Goal: Task Accomplishment & Management: Manage account settings

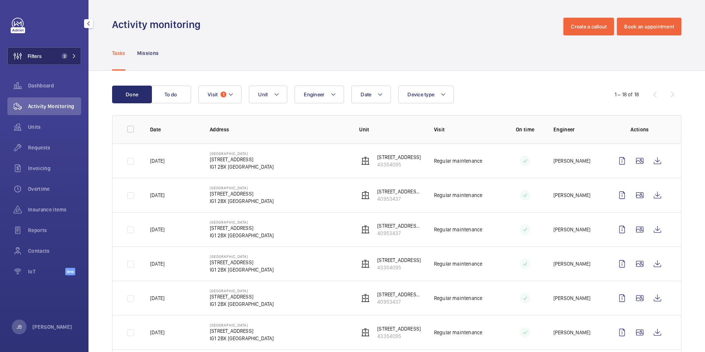
click at [28, 63] on span "Filters" at bounding box center [25, 56] width 34 height 18
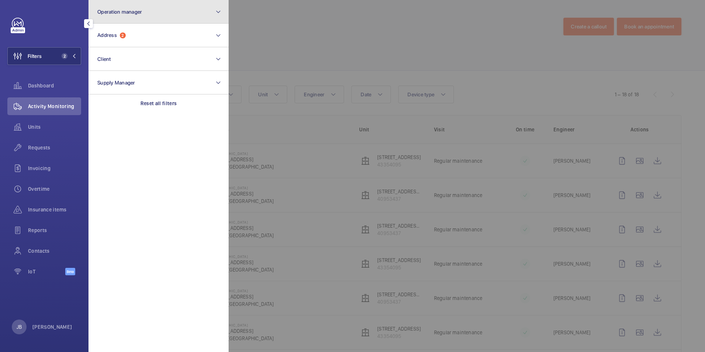
click at [136, 8] on button "Operation manager" at bounding box center [159, 12] width 140 height 24
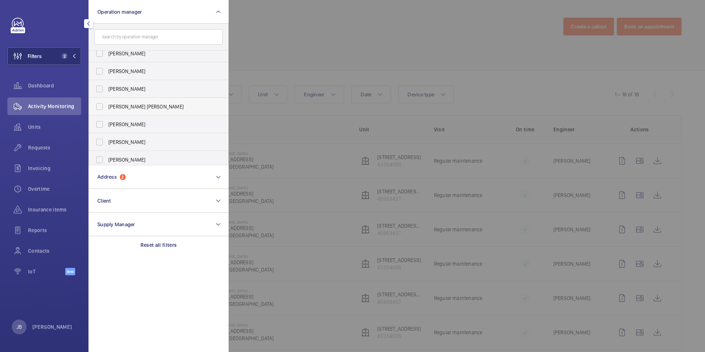
scroll to position [27, 0]
click at [97, 156] on input "[PERSON_NAME]" at bounding box center [99, 156] width 15 height 15
checkbox input "true"
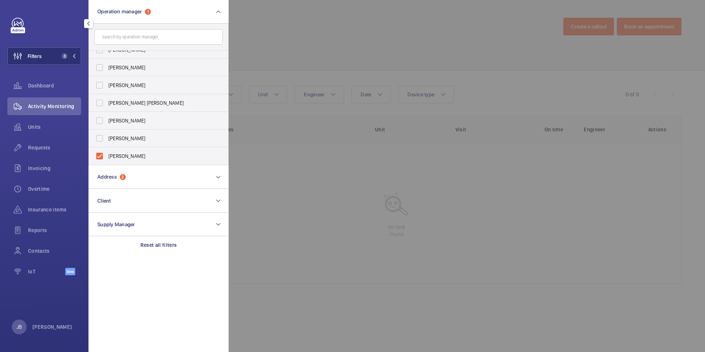
click at [280, 42] on div at bounding box center [581, 176] width 705 height 352
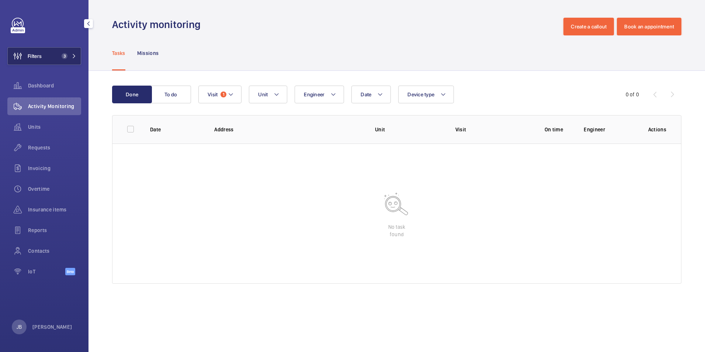
click at [35, 58] on span "Filters" at bounding box center [35, 55] width 14 height 7
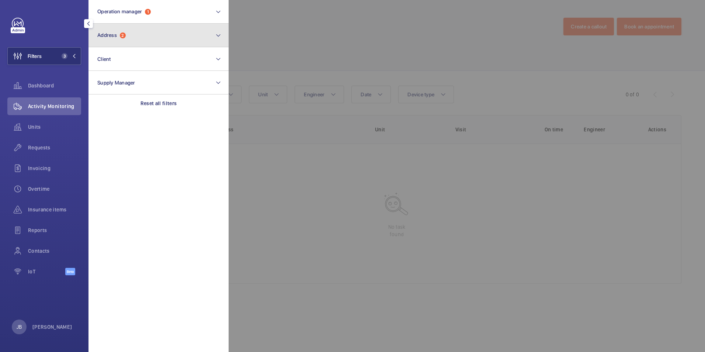
click at [150, 42] on button "Address 2" at bounding box center [159, 36] width 140 height 24
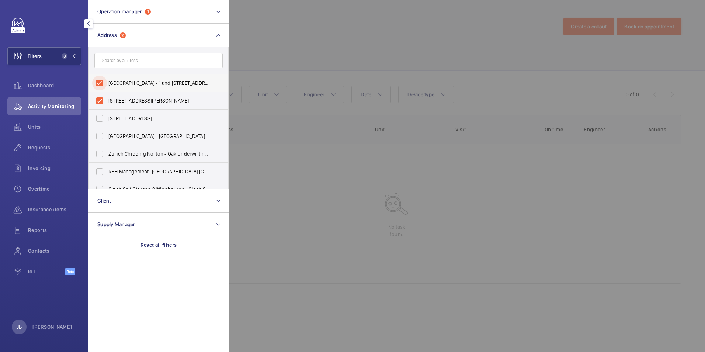
click at [98, 87] on input "[GEOGRAPHIC_DATA] - 1 and [STREET_ADDRESS]" at bounding box center [99, 83] width 15 height 15
checkbox input "false"
click at [101, 99] on input "[STREET_ADDRESS][PERSON_NAME]" at bounding box center [99, 100] width 15 height 15
checkbox input "false"
click at [271, 49] on div at bounding box center [581, 176] width 705 height 352
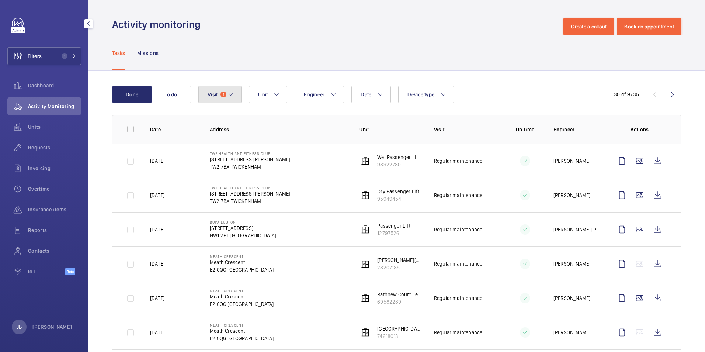
click at [231, 88] on button "Visit 1" at bounding box center [219, 95] width 43 height 18
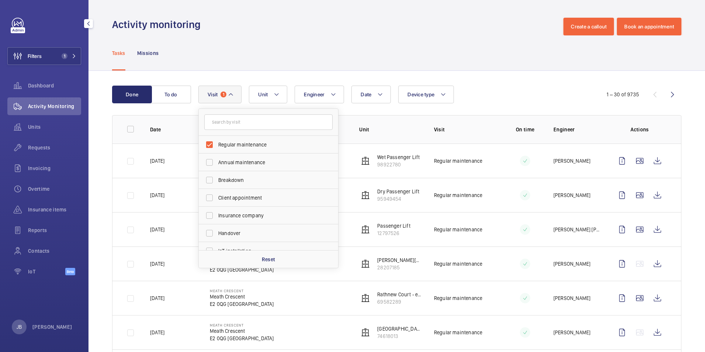
click at [222, 147] on span "Regular maintenance" at bounding box center [268, 144] width 101 height 7
click at [217, 147] on input "Regular maintenance" at bounding box center [209, 144] width 15 height 15
checkbox input "false"
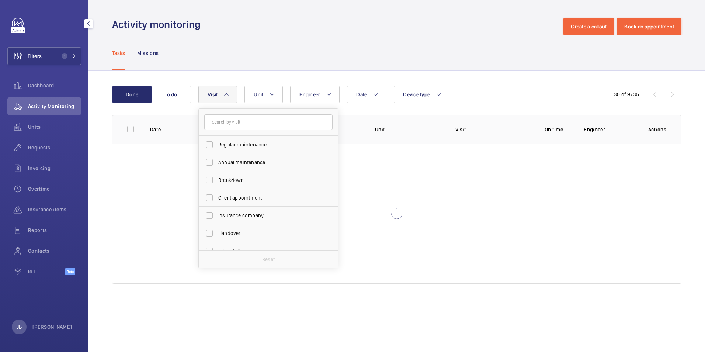
click at [250, 54] on div "Tasks Missions" at bounding box center [396, 52] width 569 height 35
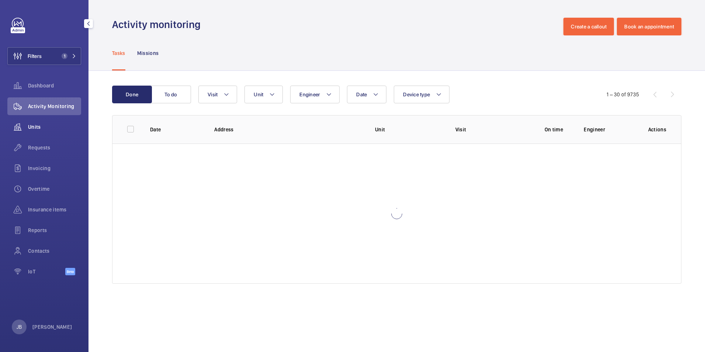
click at [16, 123] on wm-front-icon-button at bounding box center [17, 127] width 21 height 18
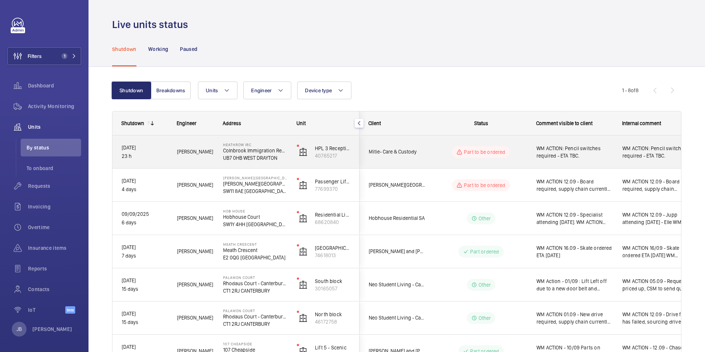
click at [647, 151] on span "WM ACTION: Pencil switches required - ETA TBC." at bounding box center [655, 152] width 67 height 15
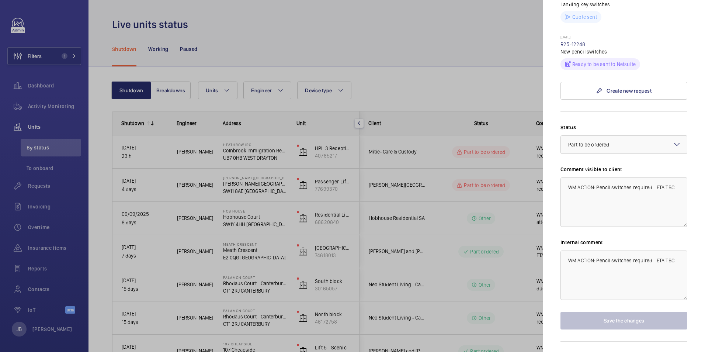
scroll to position [330, 0]
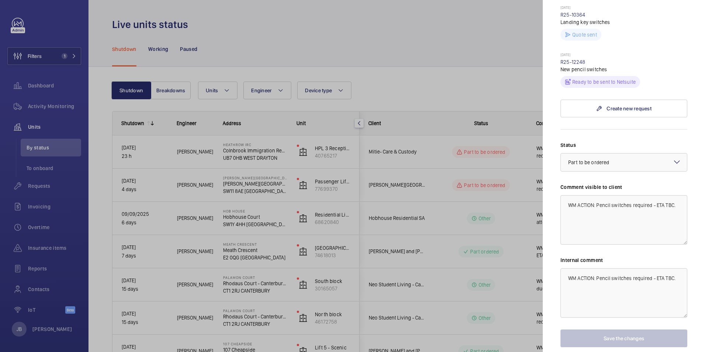
click at [452, 86] on div at bounding box center [352, 176] width 705 height 352
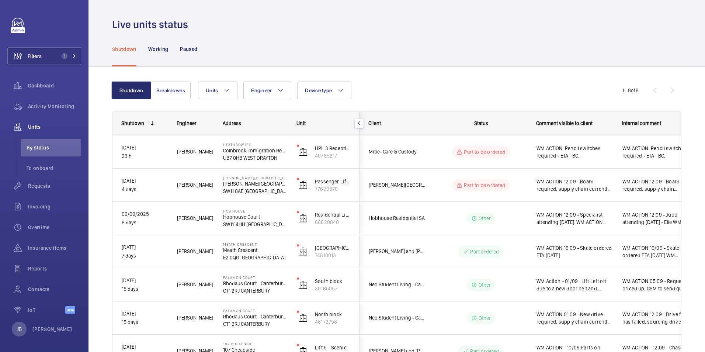
scroll to position [0, 0]
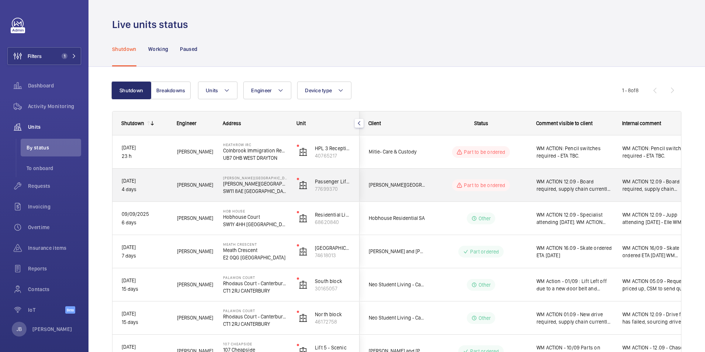
click at [590, 192] on span "WM ACTION 12.09 - Board required, supply chain currently sourcing." at bounding box center [575, 185] width 76 height 15
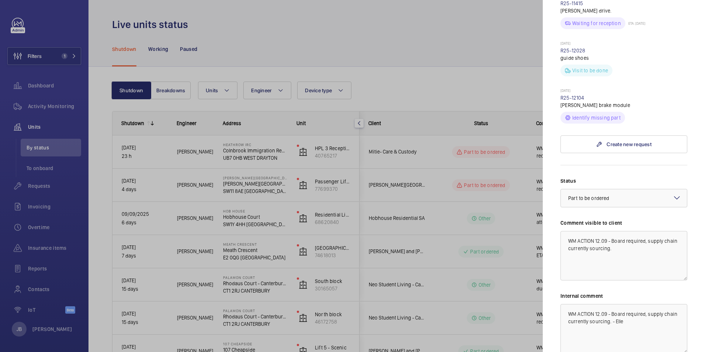
scroll to position [406, 0]
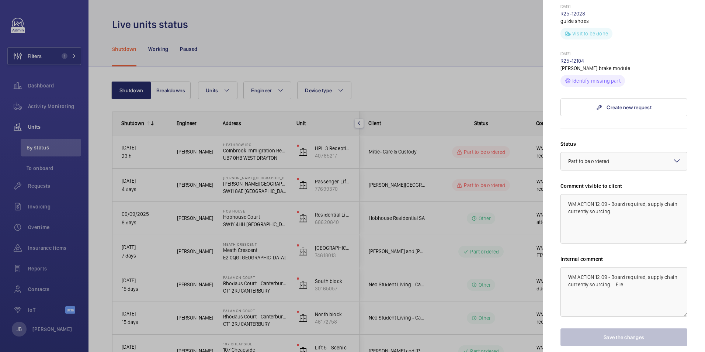
click at [500, 90] on div at bounding box center [352, 176] width 705 height 352
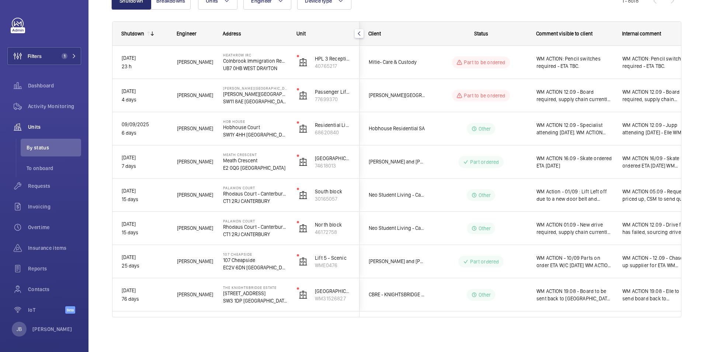
scroll to position [90, 0]
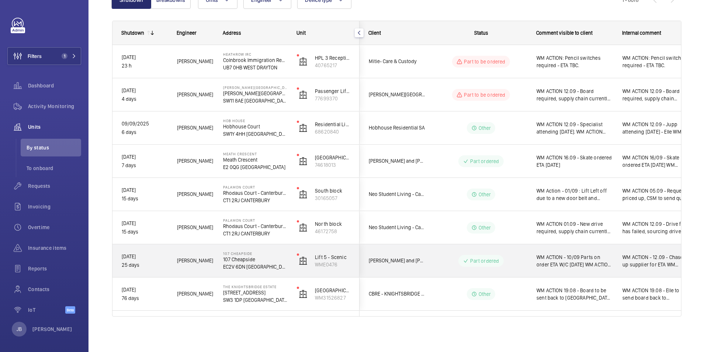
click at [566, 268] on div "WM ACTION - 10/09 Parts on order ETA W/C [DATE] WM ACTION - Door lock + Pick up…" at bounding box center [575, 260] width 76 height 17
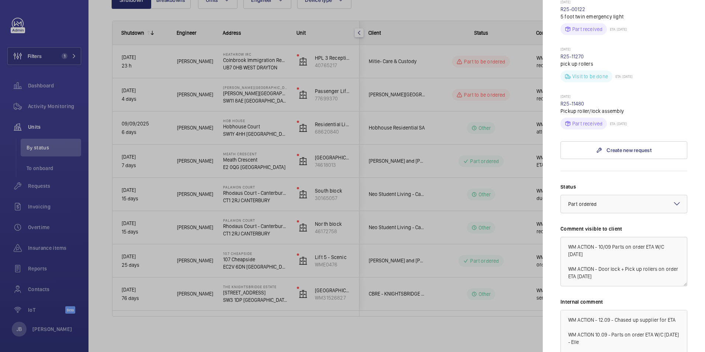
scroll to position [258, 0]
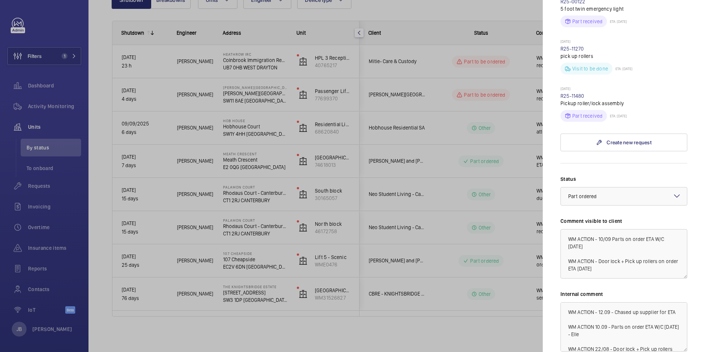
click at [432, 201] on div at bounding box center [352, 176] width 705 height 352
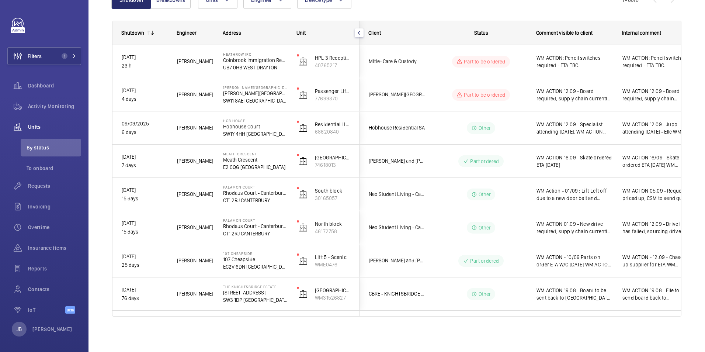
scroll to position [0, 0]
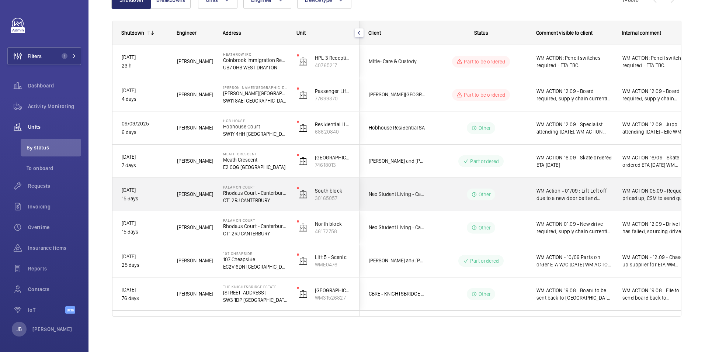
click at [577, 199] on span "WM Action - 01/09 : Lift Left off due to a new door belt and pulleys with set u…" at bounding box center [575, 194] width 76 height 15
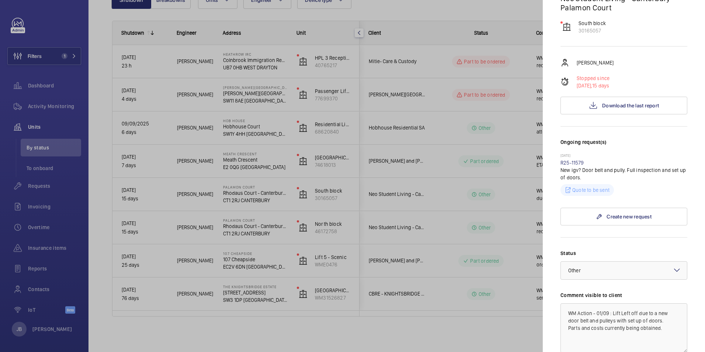
scroll to position [221, 0]
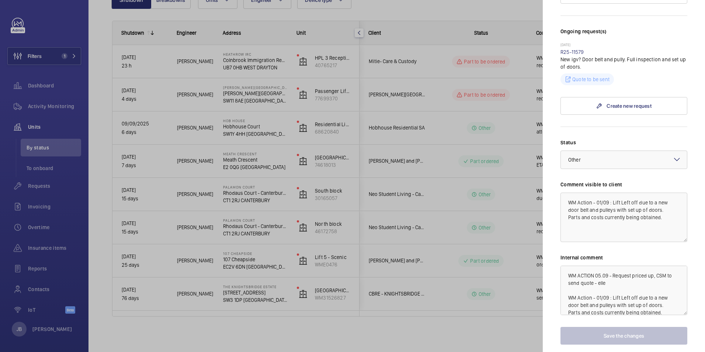
click at [526, 223] on div at bounding box center [352, 176] width 705 height 352
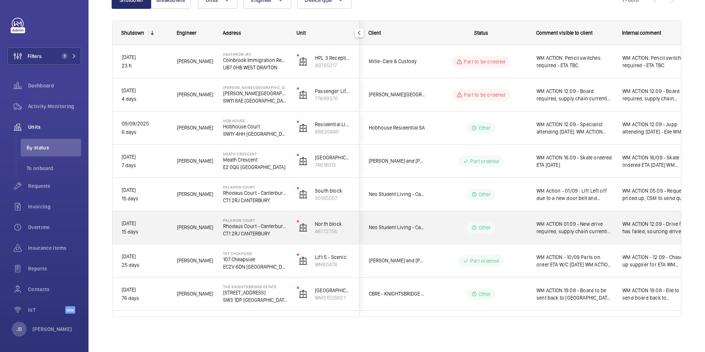
click at [574, 233] on span "WM ACTION 01.09 - New drive required, supply chain currently sourcing and to be…" at bounding box center [575, 227] width 76 height 15
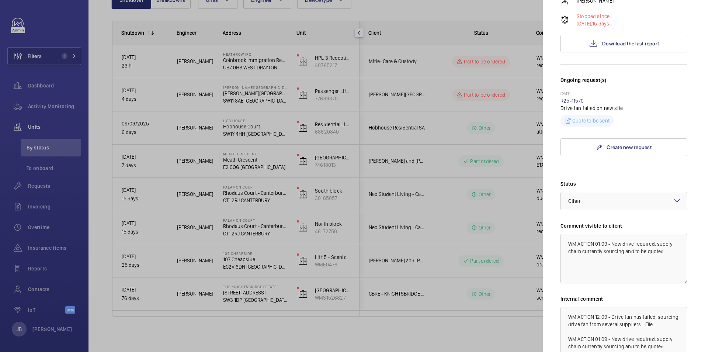
scroll to position [184, 0]
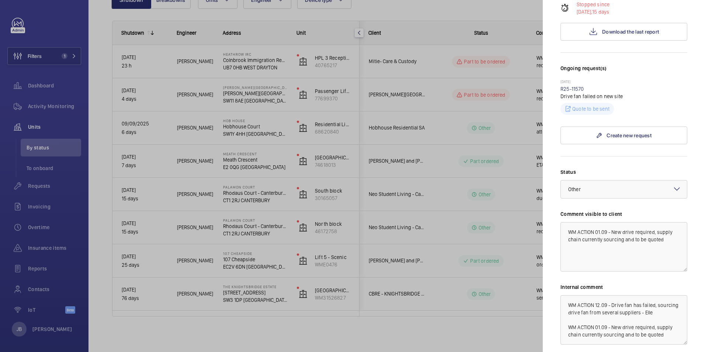
click at [487, 236] on div at bounding box center [352, 176] width 705 height 352
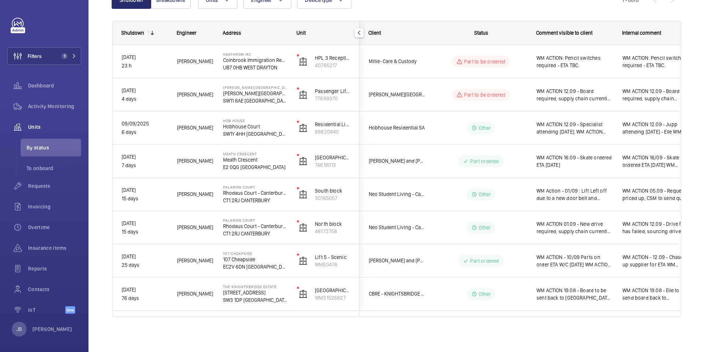
scroll to position [0, 0]
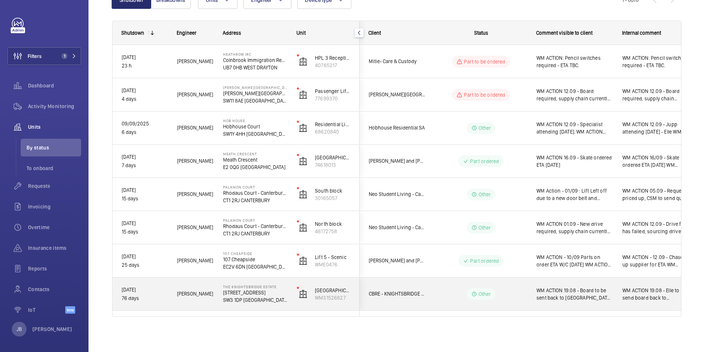
click at [593, 299] on span "WM ACTION 19.08 - Board to be sent back to [GEOGRAPHIC_DATA] [DATE] WM ACTION 2…" at bounding box center [575, 294] width 76 height 15
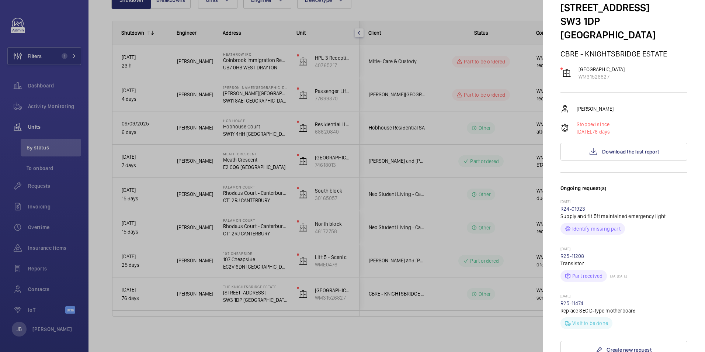
scroll to position [221, 0]
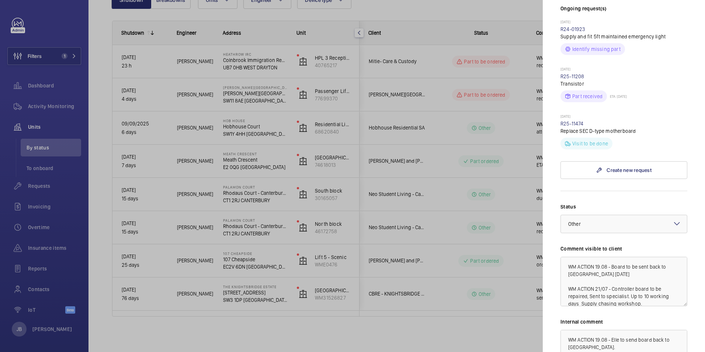
click at [527, 217] on div at bounding box center [352, 176] width 705 height 352
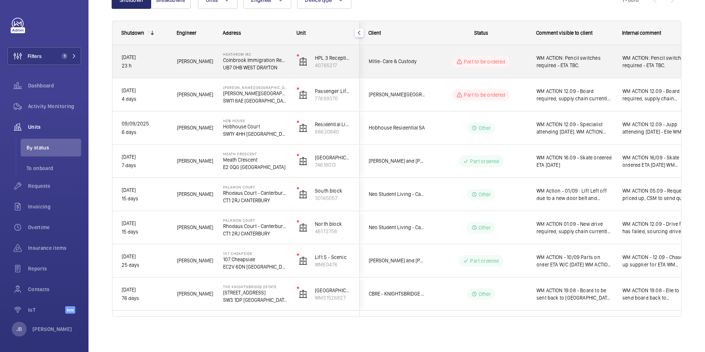
click at [591, 64] on span "WM ACTION: Pencil switches required - ETA TBC." at bounding box center [575, 61] width 76 height 15
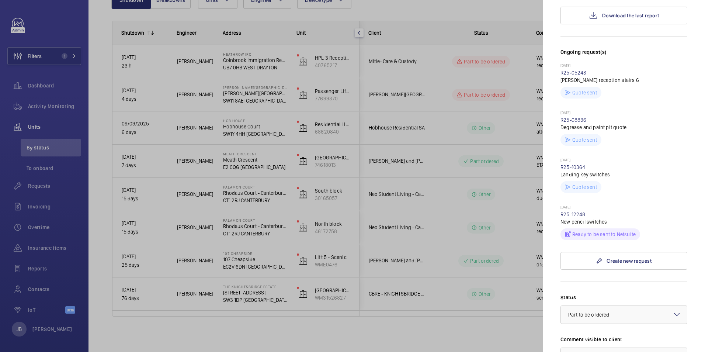
scroll to position [295, 0]
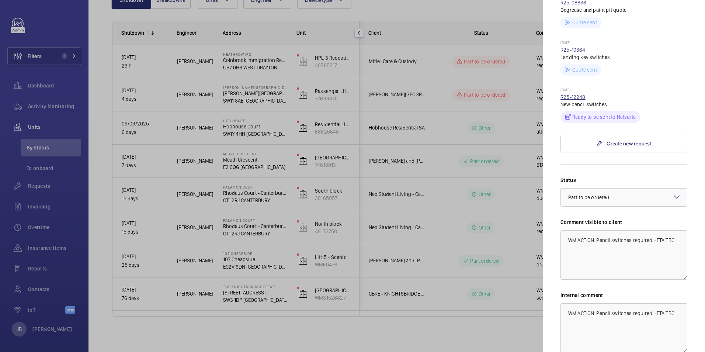
click at [571, 97] on link "R25-12248" at bounding box center [573, 97] width 25 height 6
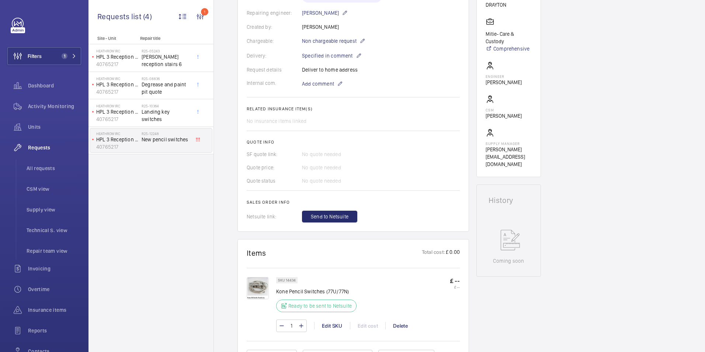
scroll to position [332, 0]
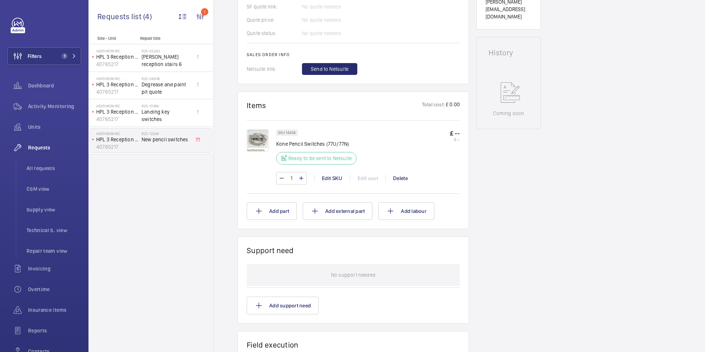
click at [258, 142] on img at bounding box center [258, 140] width 22 height 22
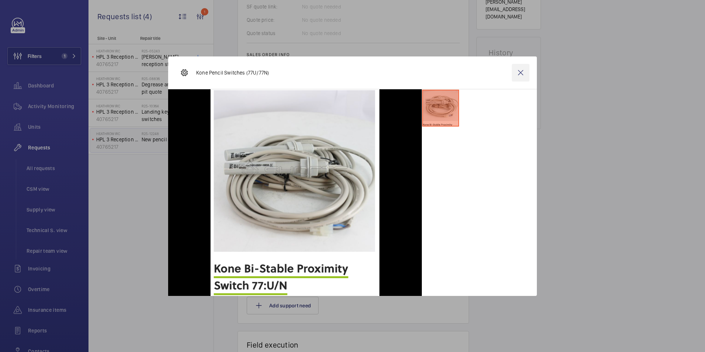
click at [525, 75] on wm-front-icon-button at bounding box center [521, 73] width 18 height 18
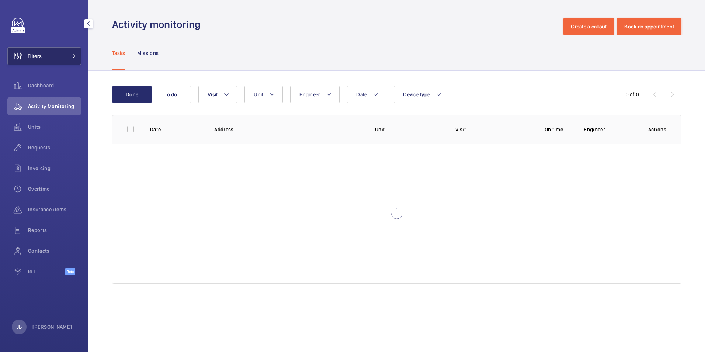
click at [37, 57] on span "Filters" at bounding box center [35, 55] width 14 height 7
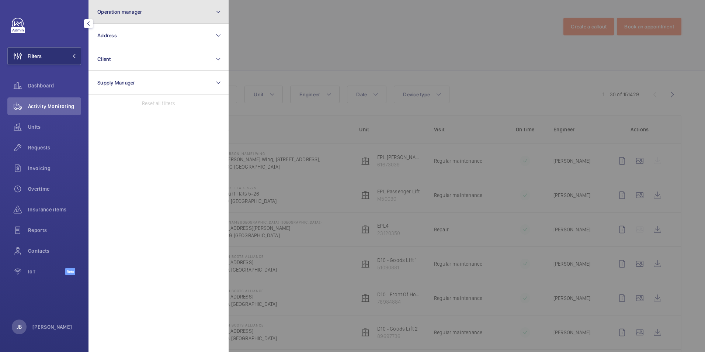
click at [159, 4] on button "Operation manager" at bounding box center [159, 12] width 140 height 24
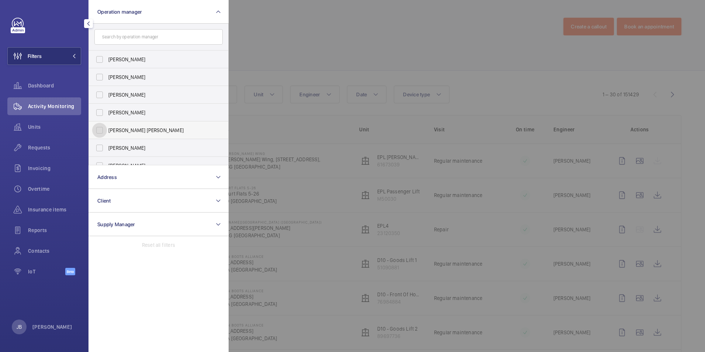
click at [104, 126] on input "[PERSON_NAME] [PERSON_NAME]" at bounding box center [99, 130] width 15 height 15
checkbox input "true"
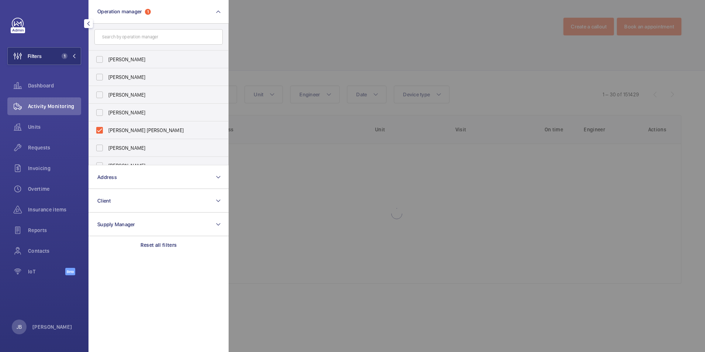
click at [354, 34] on div at bounding box center [581, 176] width 705 height 352
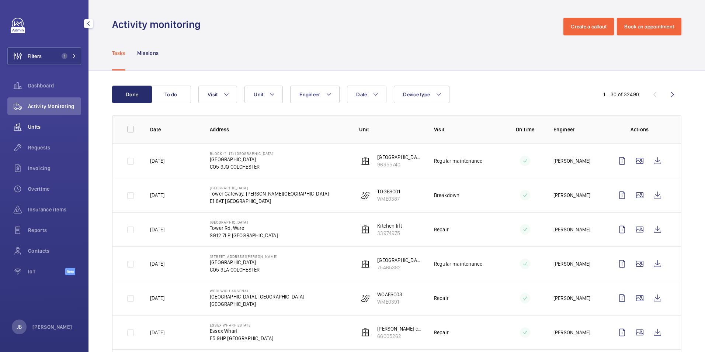
click at [42, 126] on span "Units" at bounding box center [54, 126] width 53 height 7
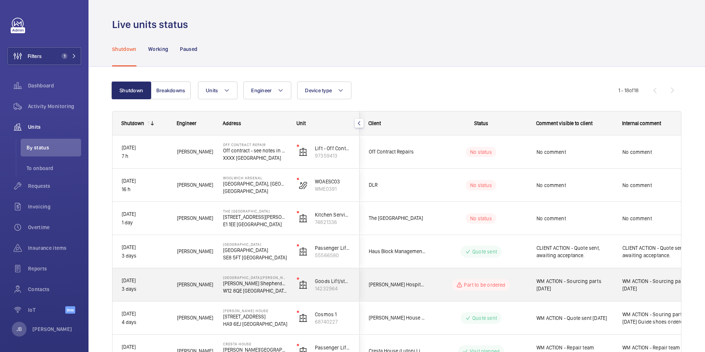
click at [590, 288] on span "WM ACTION - Sourcing parts 15.09.25" at bounding box center [575, 284] width 76 height 15
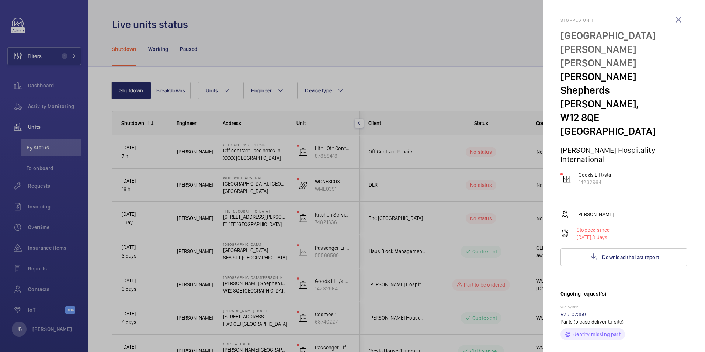
click at [527, 215] on div at bounding box center [352, 176] width 705 height 352
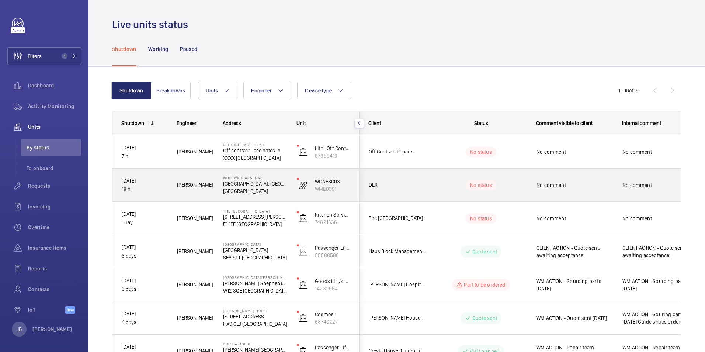
click at [558, 185] on span "No comment" at bounding box center [575, 184] width 76 height 7
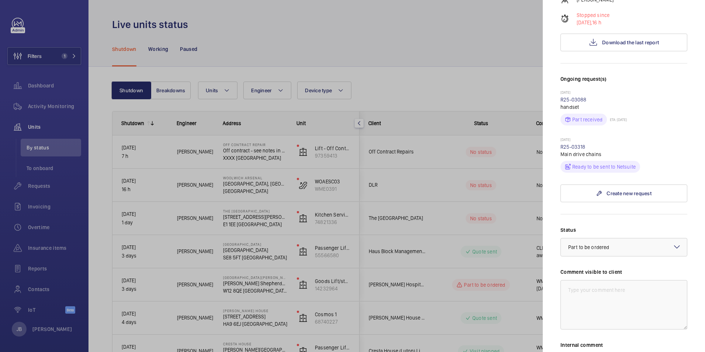
scroll to position [148, 0]
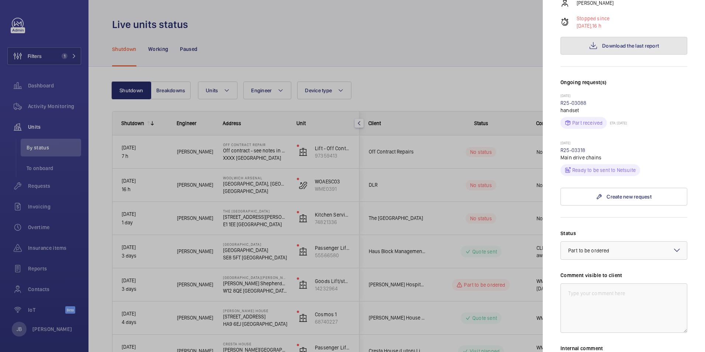
click at [614, 44] on span "Download the last report" at bounding box center [630, 46] width 57 height 6
click at [516, 219] on div at bounding box center [352, 176] width 705 height 352
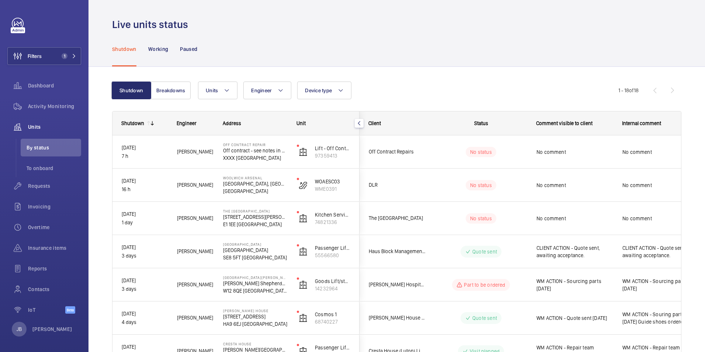
scroll to position [0, 0]
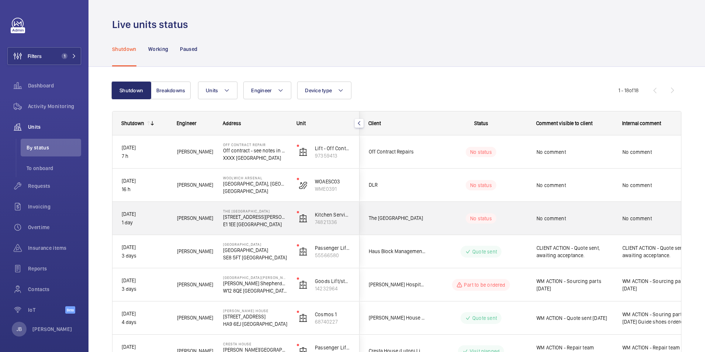
drag, startPoint x: 516, startPoint y: 219, endPoint x: 518, endPoint y: 227, distance: 8.2
click at [518, 227] on div "No status" at bounding box center [476, 218] width 101 height 25
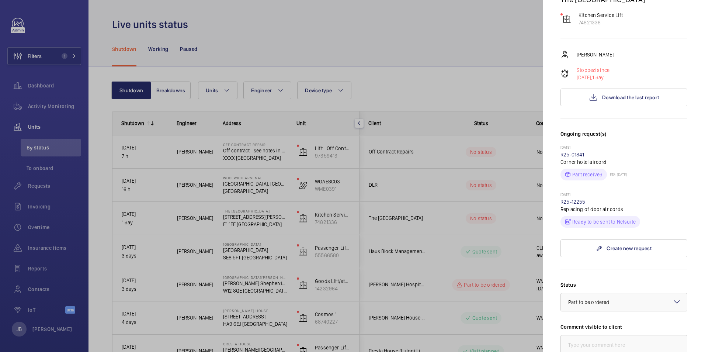
scroll to position [111, 0]
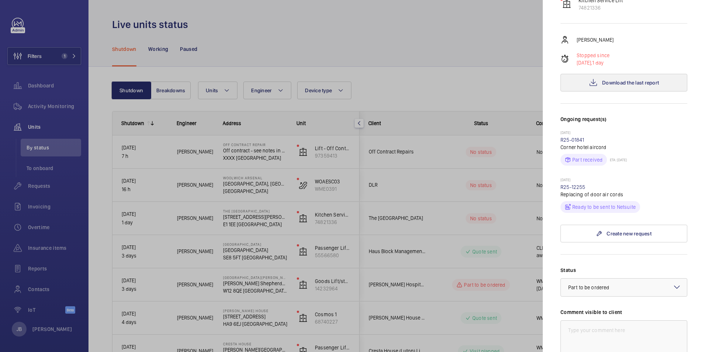
click at [625, 74] on div "Michael Burns Stopped since 15/09/2025, 1 day Download the last report" at bounding box center [624, 63] width 127 height 56
drag, startPoint x: 625, startPoint y: 74, endPoint x: 625, endPoint y: 86, distance: 12.2
click at [625, 86] on button "Download the last report" at bounding box center [624, 83] width 127 height 18
click at [469, 25] on div at bounding box center [352, 176] width 705 height 352
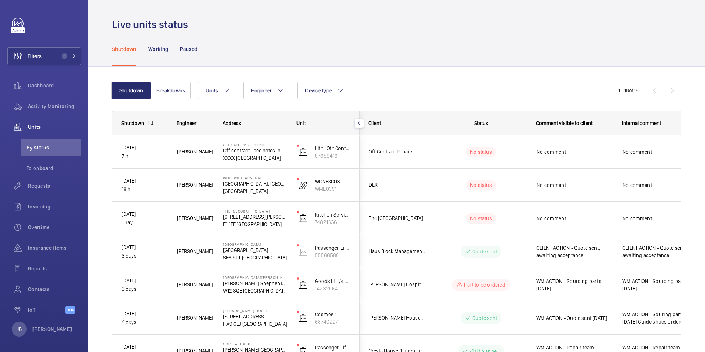
scroll to position [0, 0]
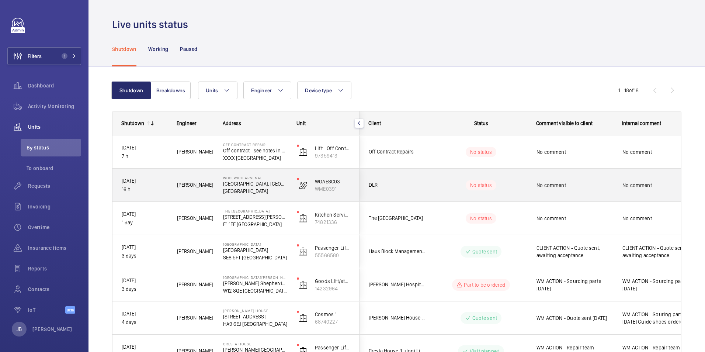
click at [457, 183] on wm-front-pills-cell "No status" at bounding box center [481, 185] width 92 height 10
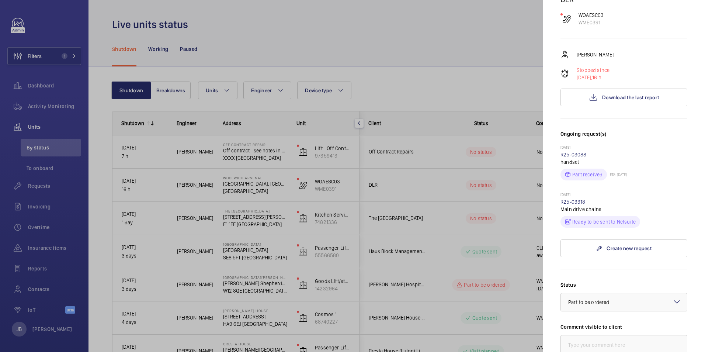
scroll to position [111, 0]
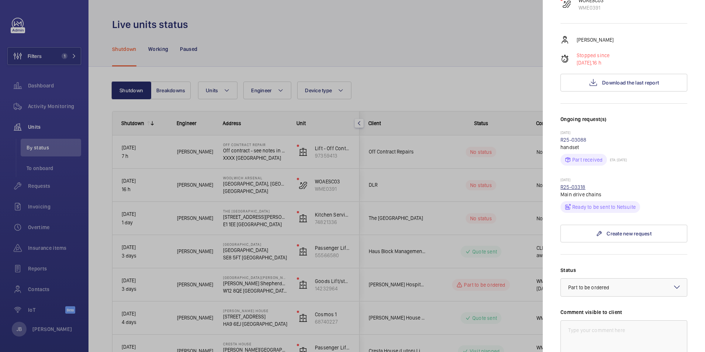
click at [573, 186] on link "R25-03318" at bounding box center [573, 187] width 25 height 6
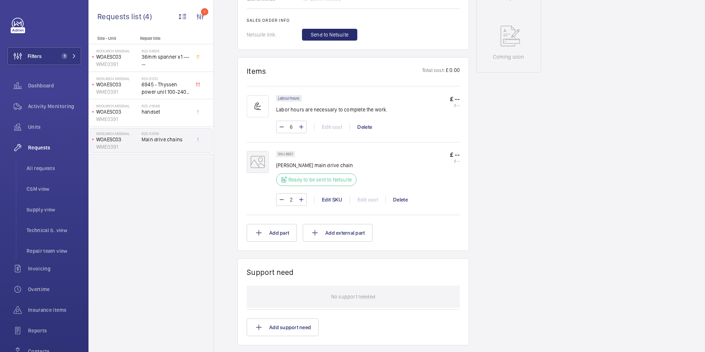
scroll to position [369, 0]
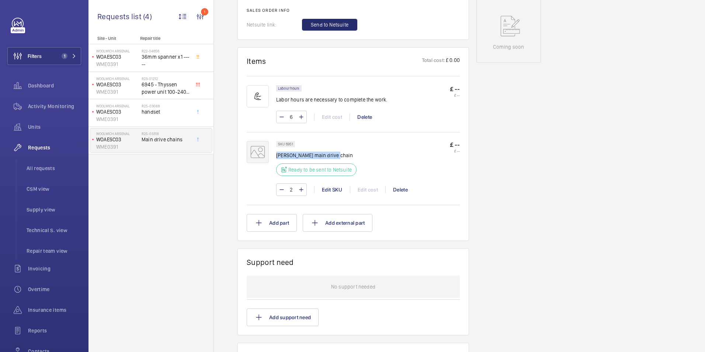
drag, startPoint x: 341, startPoint y: 157, endPoint x: 277, endPoint y: 156, distance: 64.9
click at [277, 156] on p "Shindler main drive chain" at bounding box center [318, 155] width 85 height 7
drag, startPoint x: 277, startPoint y: 156, endPoint x: 289, endPoint y: 154, distance: 13.0
copy p "Shindler main drive chain"
click at [334, 190] on div "Edit SKU" at bounding box center [332, 189] width 36 height 7
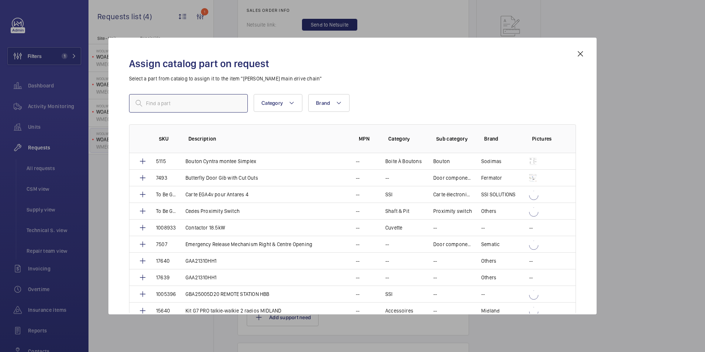
paste input "Shindler main drive chain"
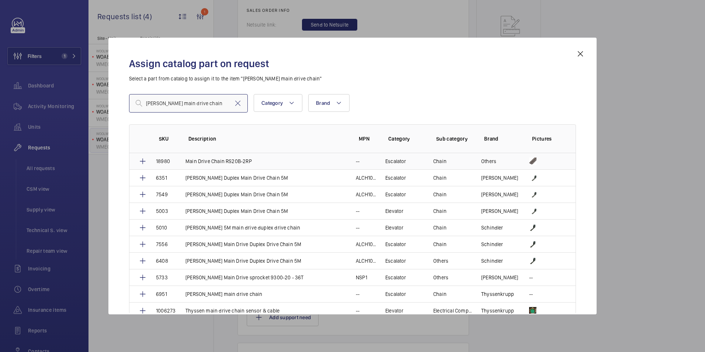
type input "Shindler main drive chain"
drag, startPoint x: 261, startPoint y: 160, endPoint x: 230, endPoint y: 158, distance: 31.0
click at [230, 158] on td "Main Drive Chain RS20B-2RP" at bounding box center [262, 161] width 170 height 16
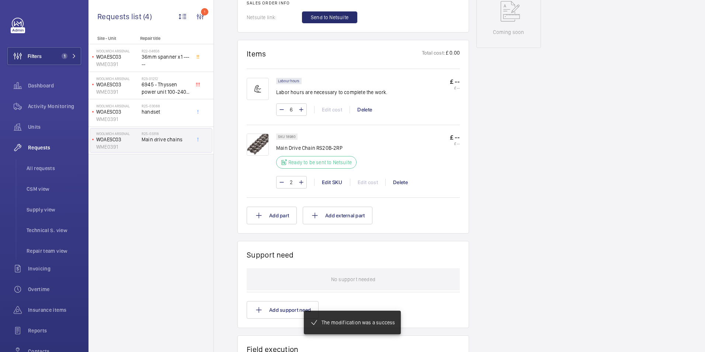
scroll to position [391, 0]
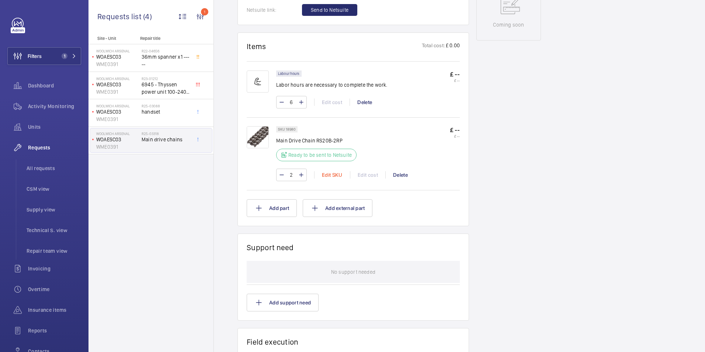
click at [337, 173] on div "Edit SKU" at bounding box center [332, 174] width 36 height 7
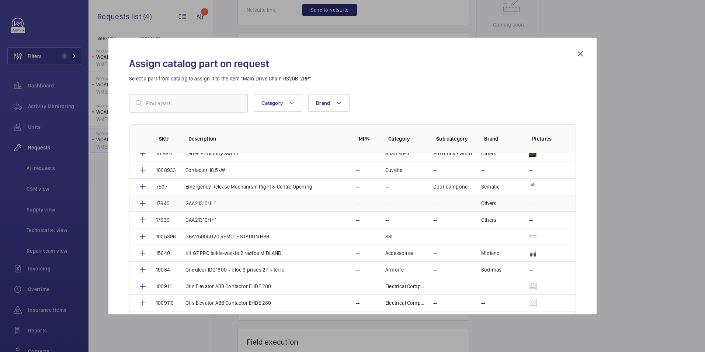
scroll to position [37, 0]
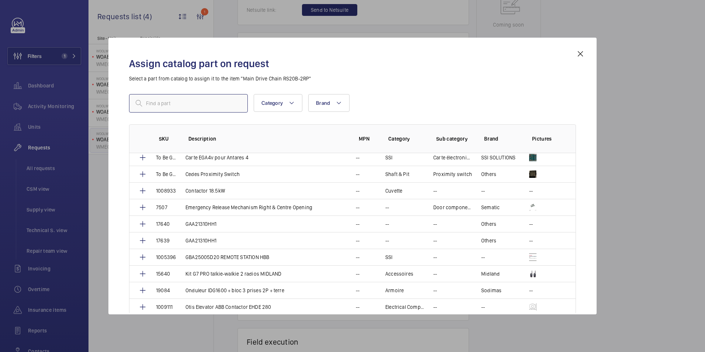
click at [180, 104] on input "text" at bounding box center [188, 103] width 119 height 18
click at [200, 160] on p "Carte EGA4v pour Antares 4" at bounding box center [216, 157] width 63 height 7
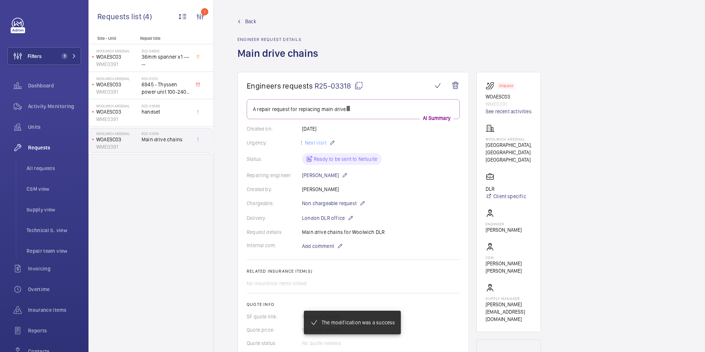
scroll to position [391, 0]
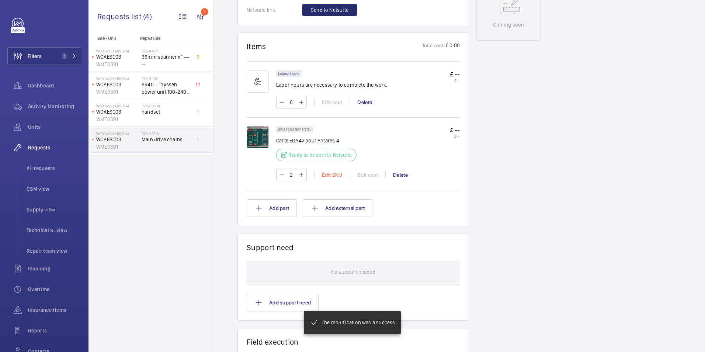
click at [335, 178] on div "Edit SKU" at bounding box center [332, 174] width 36 height 7
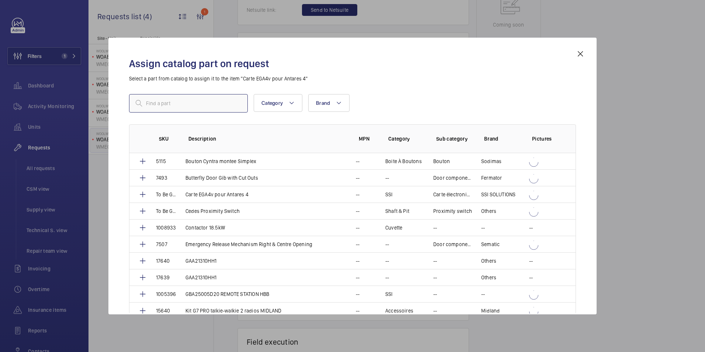
click at [180, 104] on input "text" at bounding box center [188, 103] width 119 height 18
drag, startPoint x: 180, startPoint y: 104, endPoint x: 163, endPoint y: 102, distance: 16.8
click at [163, 102] on input "text" at bounding box center [188, 103] width 119 height 18
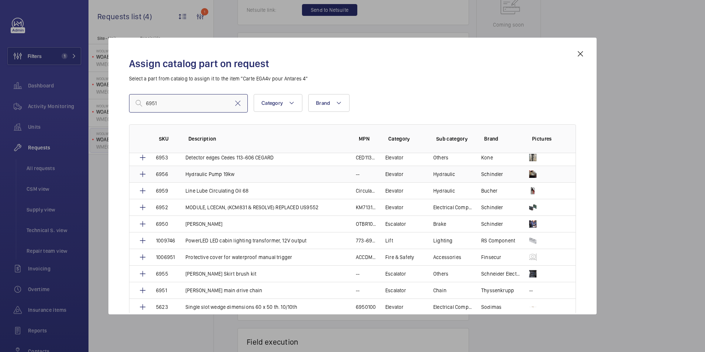
scroll to position [74, 0]
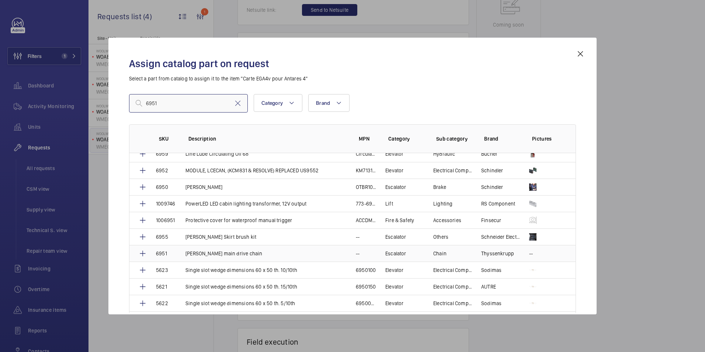
type input "6951"
click at [529, 253] on p "--" at bounding box center [531, 253] width 4 height 7
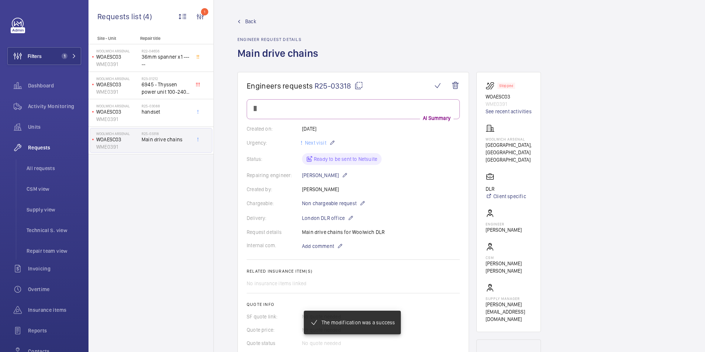
scroll to position [391, 0]
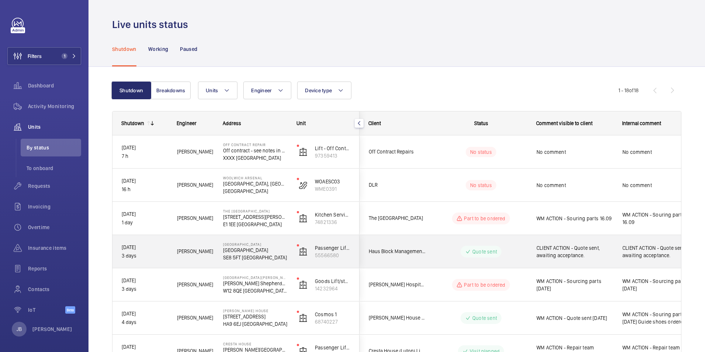
scroll to position [37, 0]
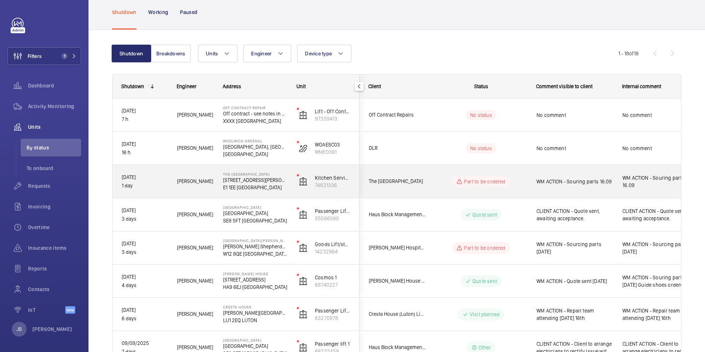
click at [565, 183] on span "WM ACTION - Souring parts 16.09" at bounding box center [575, 181] width 76 height 7
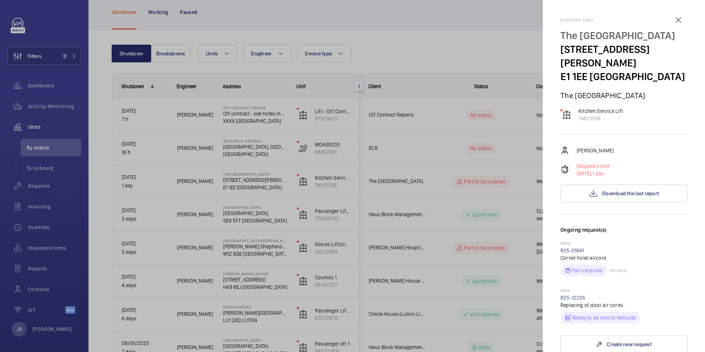
scroll to position [148, 0]
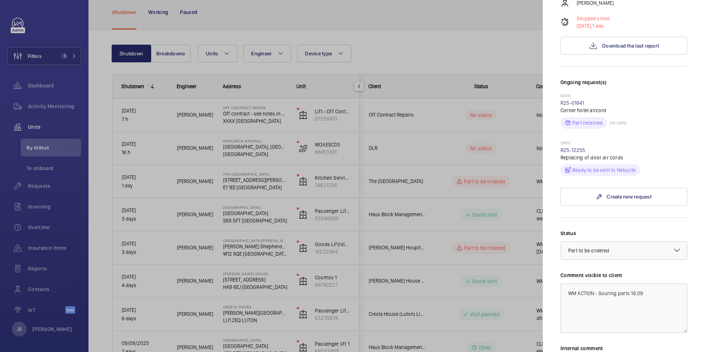
click at [434, 184] on div at bounding box center [352, 176] width 705 height 352
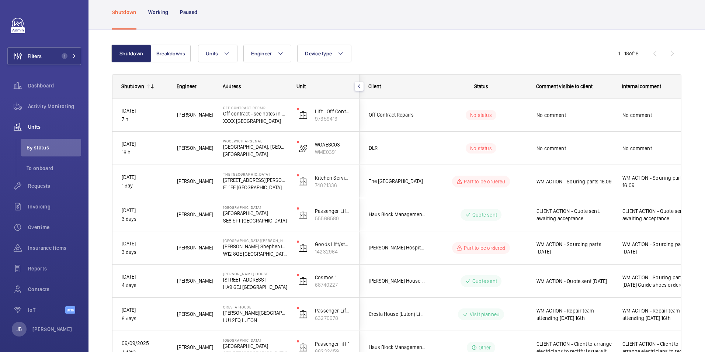
scroll to position [0, 0]
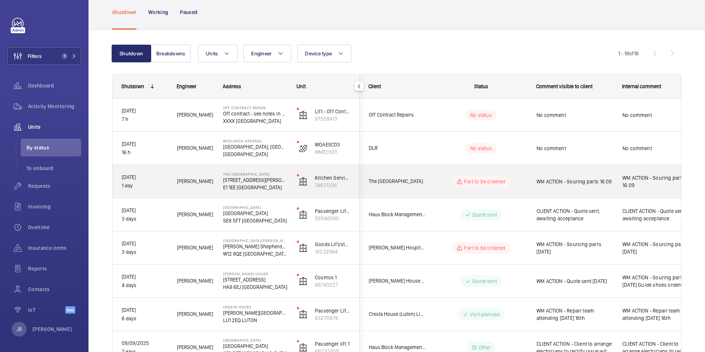
click at [435, 184] on wm-front-pills-cell "Part to be ordered" at bounding box center [481, 182] width 92 height 12
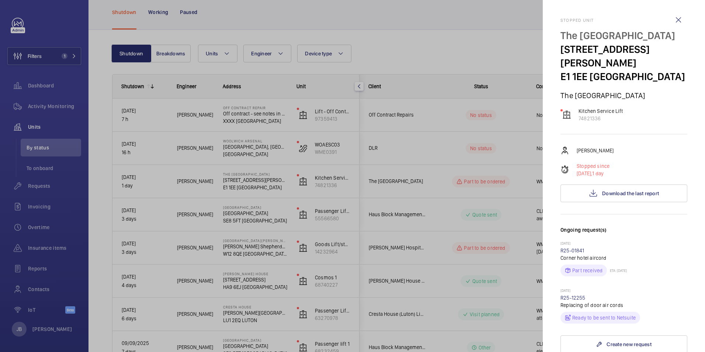
scroll to position [74, 0]
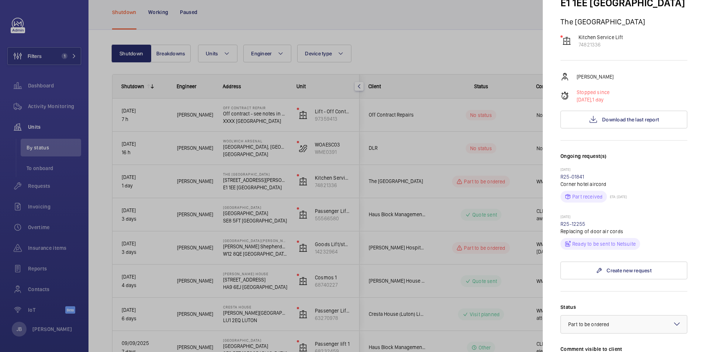
click at [566, 229] on p "Replacing of door air cords" at bounding box center [624, 231] width 127 height 7
click at [568, 222] on link "R25-12255" at bounding box center [573, 224] width 25 height 6
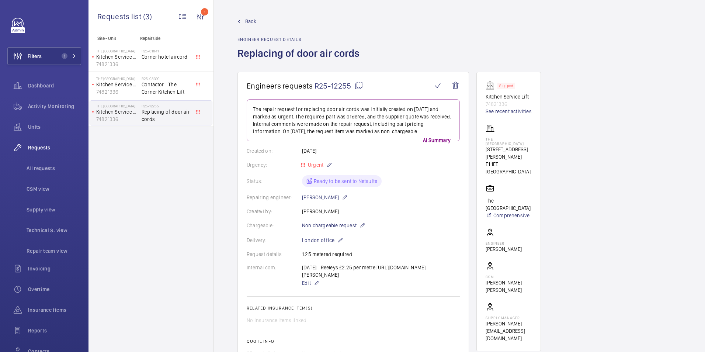
click at [391, 273] on div "15.09.25 - Reeleys £2.25 per metre https://www.reeley.co.uk/search?type=product…" at bounding box center [381, 276] width 158 height 24
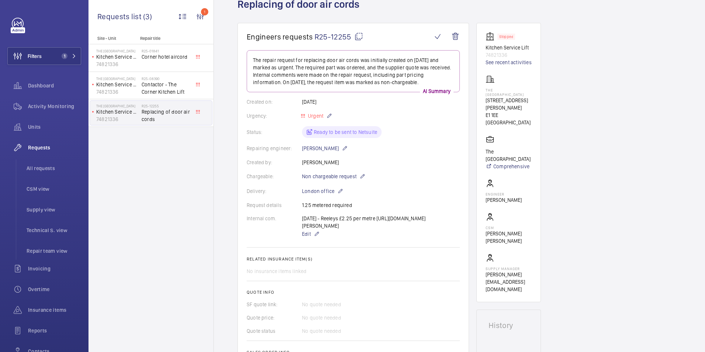
scroll to position [184, 0]
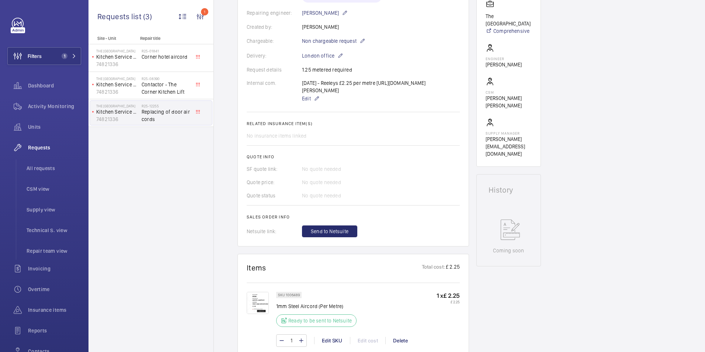
drag, startPoint x: 328, startPoint y: 84, endPoint x: 375, endPoint y: 96, distance: 48.7
click at [375, 96] on div "15.09.25 - Reeleys £2.25 per metre https://www.reeley.co.uk/search?type=product…" at bounding box center [381, 91] width 158 height 24
drag, startPoint x: 375, startPoint y: 96, endPoint x: 406, endPoint y: 99, distance: 31.2
click at [406, 99] on div "15.09.25 - Reeleys £2.25 per metre https://www.reeley.co.uk/search?type=product…" at bounding box center [381, 91] width 158 height 24
drag, startPoint x: 393, startPoint y: 81, endPoint x: 440, endPoint y: 93, distance: 47.8
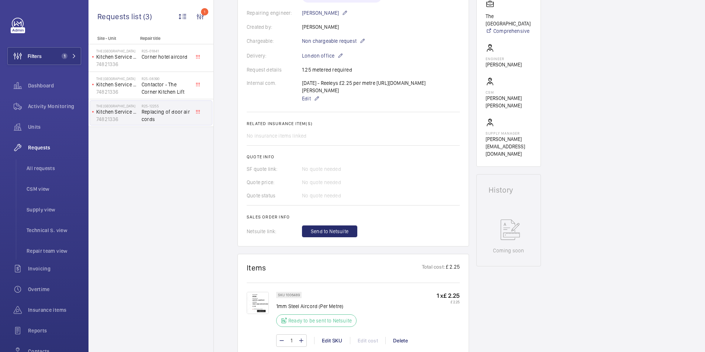
click at [440, 93] on div "15.09.25 - Reeleys £2.25 per metre https://www.reeley.co.uk/search?type=product…" at bounding box center [381, 91] width 158 height 24
drag, startPoint x: 440, startPoint y: 93, endPoint x: 465, endPoint y: 90, distance: 26.0
click at [465, 90] on wm-front-card "Engineers requests R25-12255 The repair request for replacing door air cords wa…" at bounding box center [353, 67] width 232 height 359
drag, startPoint x: 465, startPoint y: 90, endPoint x: 405, endPoint y: 89, distance: 60.9
